Goal: Navigation & Orientation: Find specific page/section

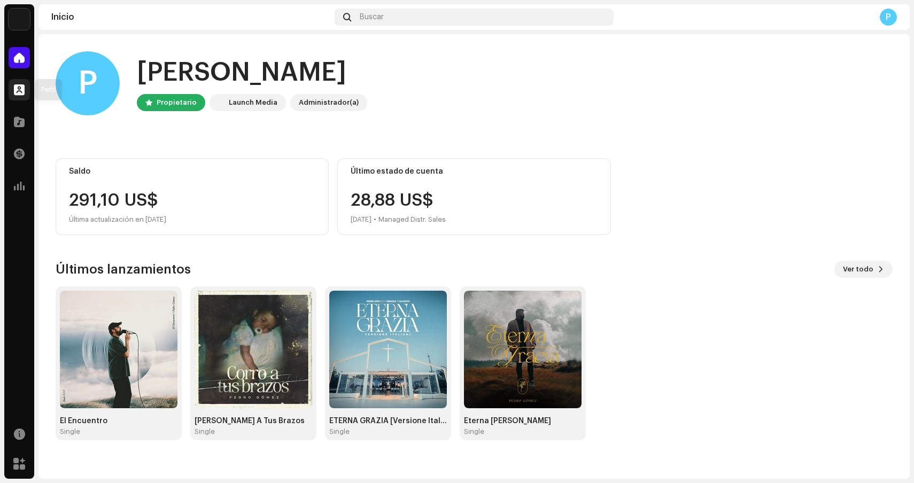
click at [22, 92] on span at bounding box center [19, 89] width 11 height 9
click at [21, 127] on div at bounding box center [19, 121] width 21 height 21
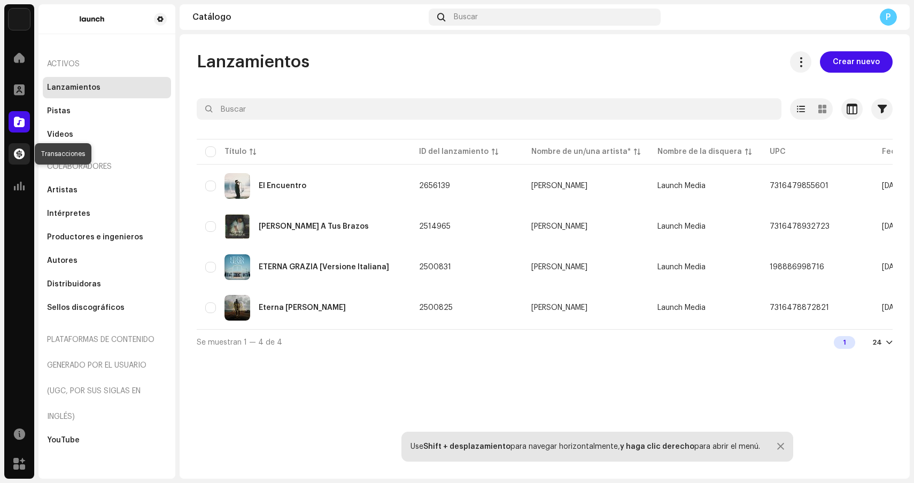
click at [20, 157] on span at bounding box center [19, 154] width 11 height 9
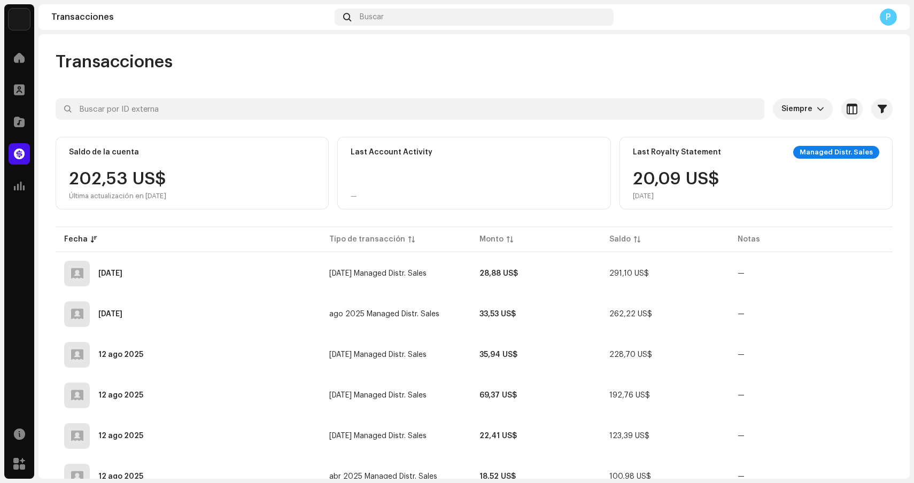
click at [20, 157] on span at bounding box center [19, 154] width 11 height 9
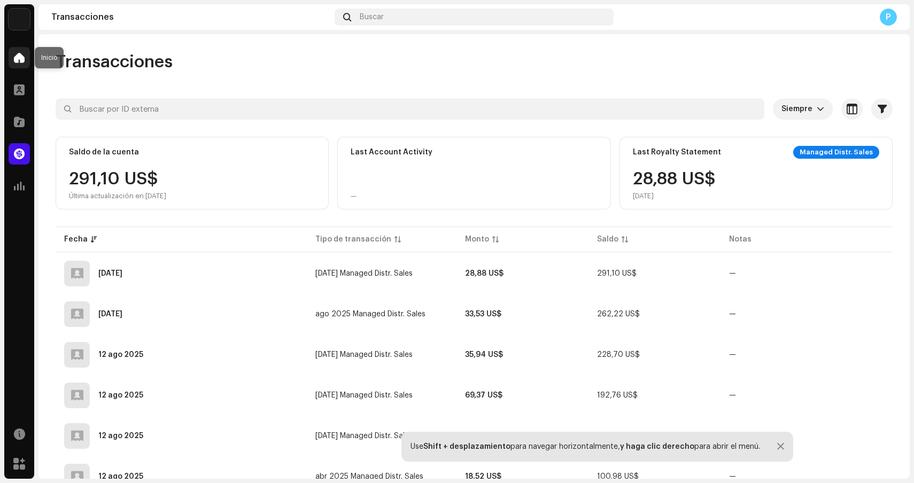
click at [19, 49] on div at bounding box center [19, 57] width 21 height 21
